Goal: Transaction & Acquisition: Book appointment/travel/reservation

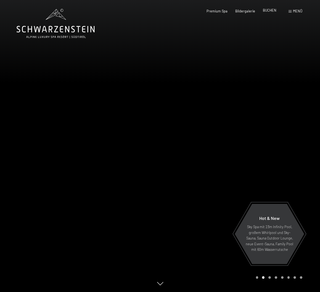
click at [271, 12] on span "BUCHEN" at bounding box center [270, 10] width 14 height 4
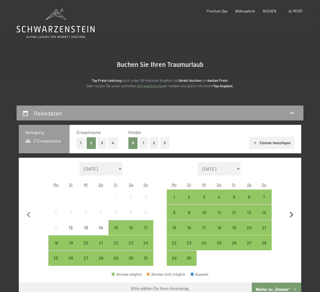
click at [294, 216] on icon "button" at bounding box center [292, 215] width 12 height 12
select select "2025-09-01"
select select "2025-10-01"
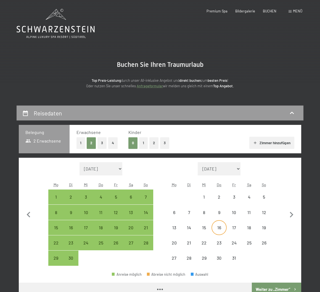
select select "2025-09-01"
select select "2025-10-01"
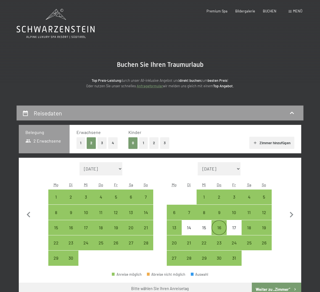
click at [219, 230] on div "16" at bounding box center [219, 233] width 14 height 14
select select "2025-09-01"
select select "2025-10-01"
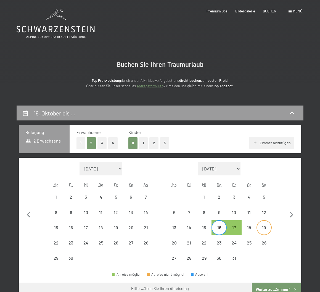
click at [261, 229] on div "19" at bounding box center [264, 233] width 14 height 14
select select "2025-09-01"
select select "2025-10-01"
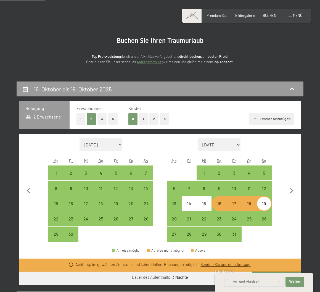
scroll to position [83, 0]
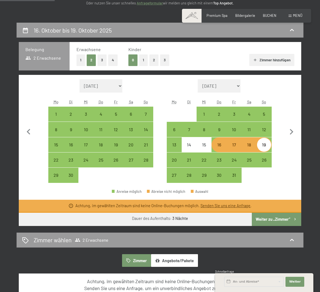
click at [278, 218] on button "Weiter zu „Zimmer“" at bounding box center [276, 219] width 49 height 13
select select "2025-09-01"
select select "2025-10-01"
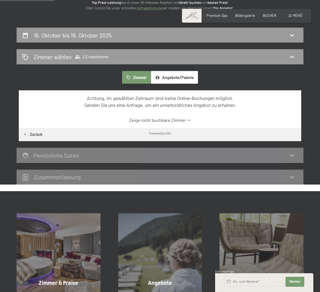
scroll to position [0, 0]
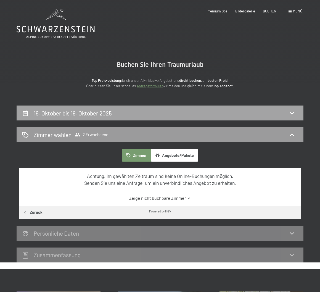
click at [127, 117] on div "16. Oktober bis 19. Oktober 2025" at bounding box center [160, 113] width 276 height 8
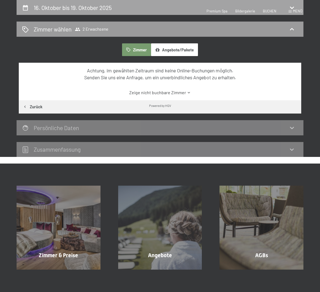
select select "2025-09-01"
select select "2025-10-01"
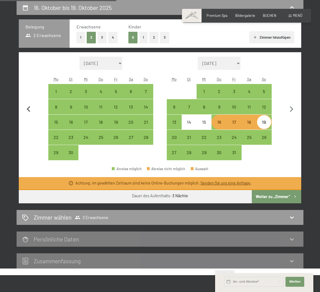
click at [27, 109] on icon "button" at bounding box center [29, 109] width 4 height 6
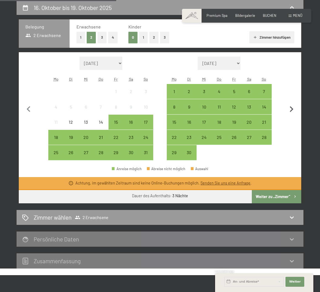
click at [293, 109] on icon "button" at bounding box center [292, 109] width 4 height 6
select select "2025-09-01"
select select "2025-10-01"
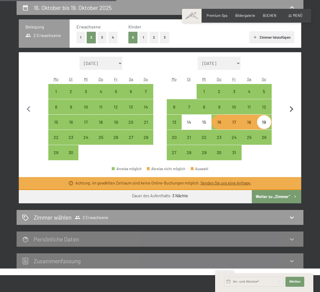
click at [291, 106] on icon "button" at bounding box center [292, 110] width 12 height 12
select select "2025-10-01"
select select "2025-11-01"
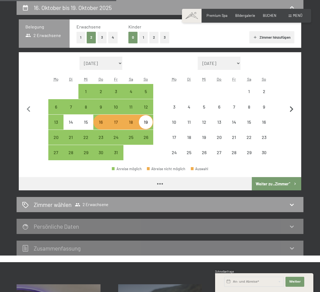
select select "2025-10-01"
select select "2025-11-01"
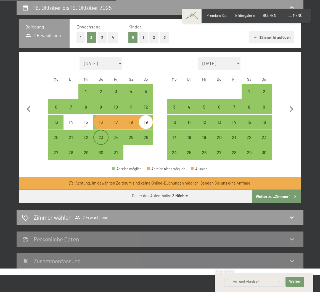
click at [103, 139] on div "23" at bounding box center [101, 142] width 14 height 14
select select "2025-10-01"
select select "2025-11-01"
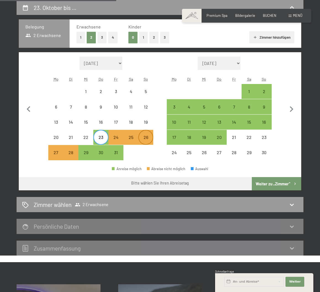
click at [146, 139] on div "26" at bounding box center [146, 142] width 14 height 14
select select "2025-10-01"
select select "2025-11-01"
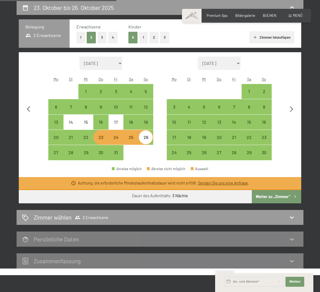
click at [272, 196] on button "Weiter zu „Zimmer“" at bounding box center [276, 196] width 49 height 13
select select "2025-10-01"
select select "2025-11-01"
